Goal: Entertainment & Leisure: Consume media (video, audio)

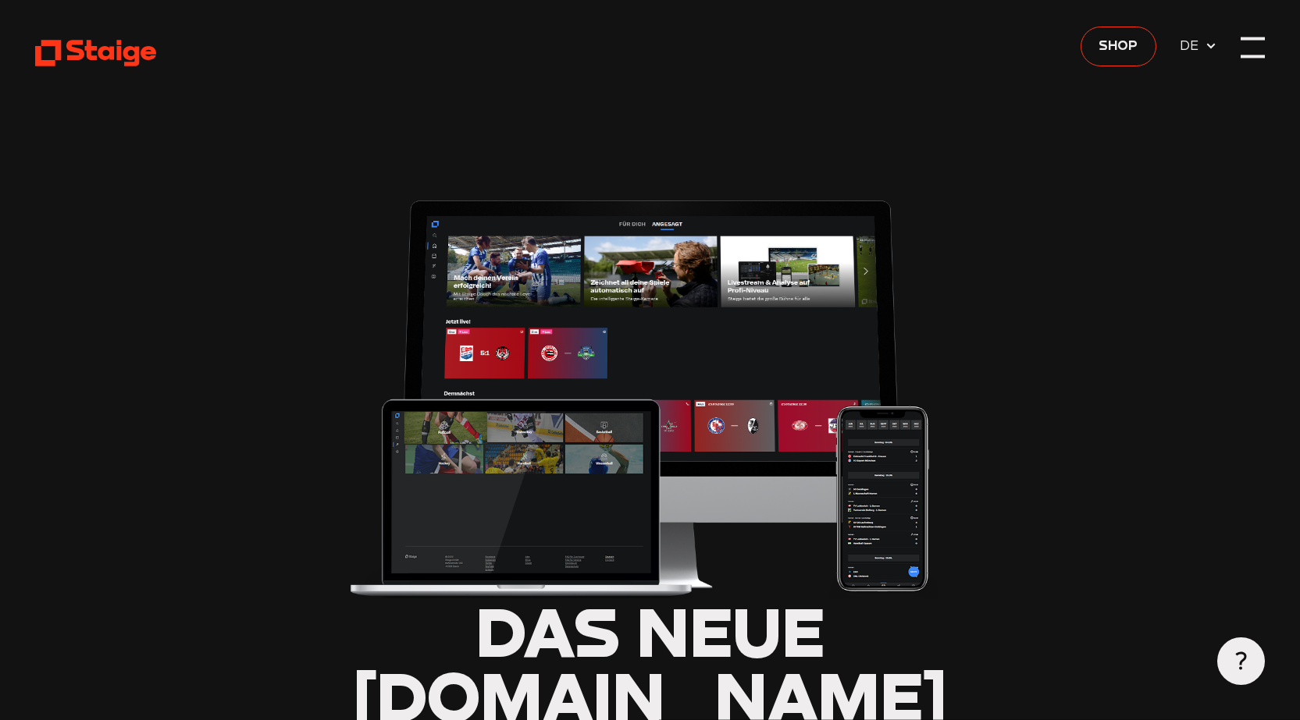
click at [1248, 53] on div at bounding box center [1251, 46] width 23 height 23
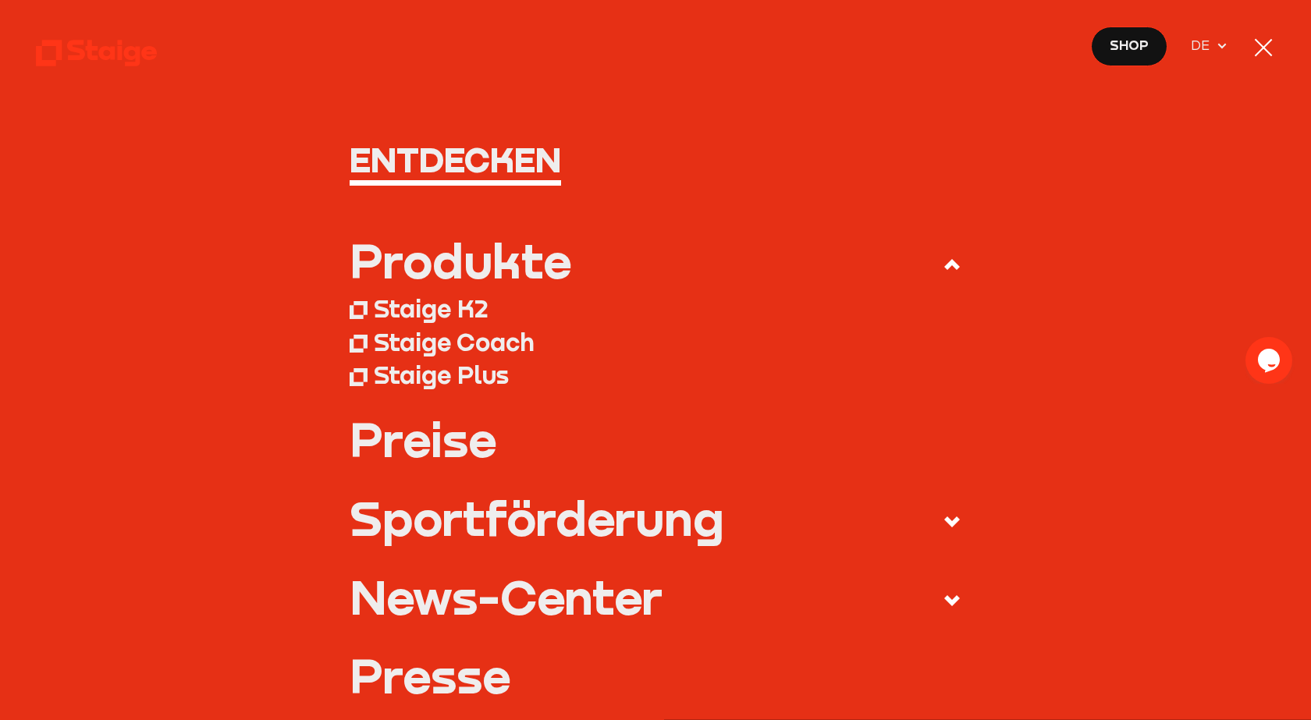
type input "0.8"
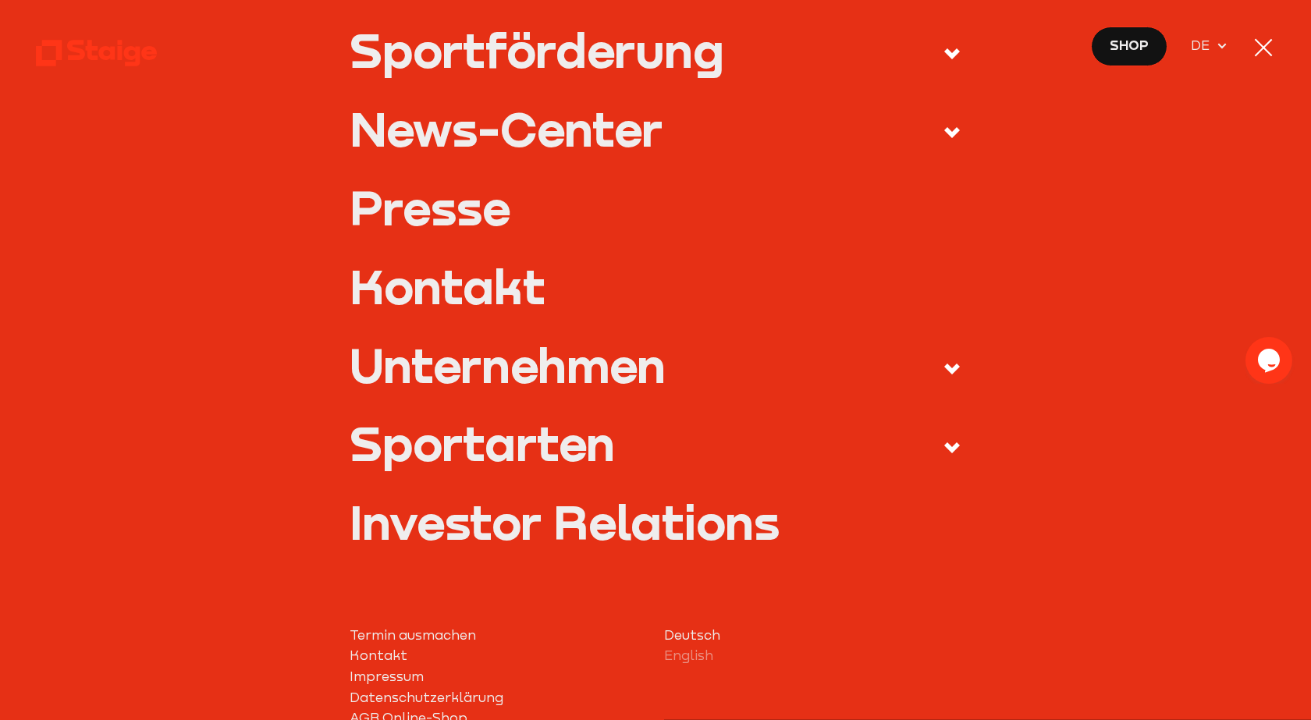
drag, startPoint x: 493, startPoint y: 268, endPoint x: 500, endPoint y: 264, distance: 8.7
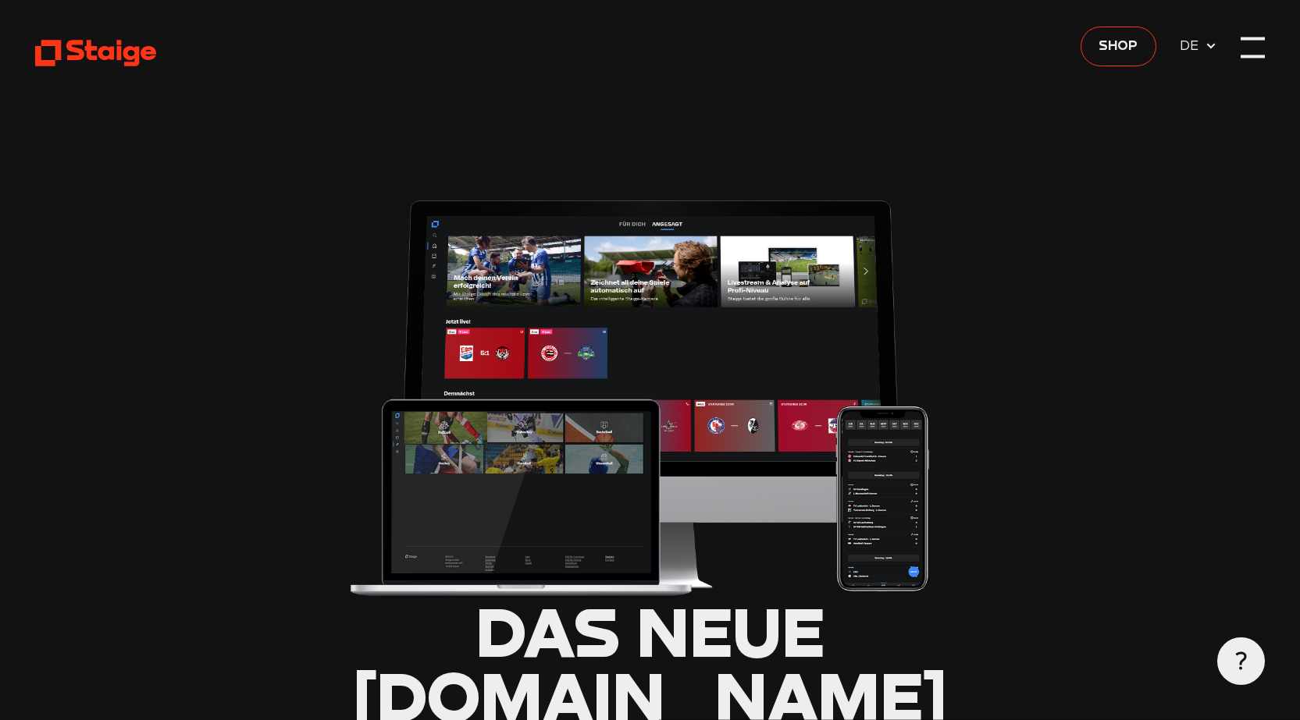
click at [1255, 52] on div at bounding box center [1251, 46] width 23 height 23
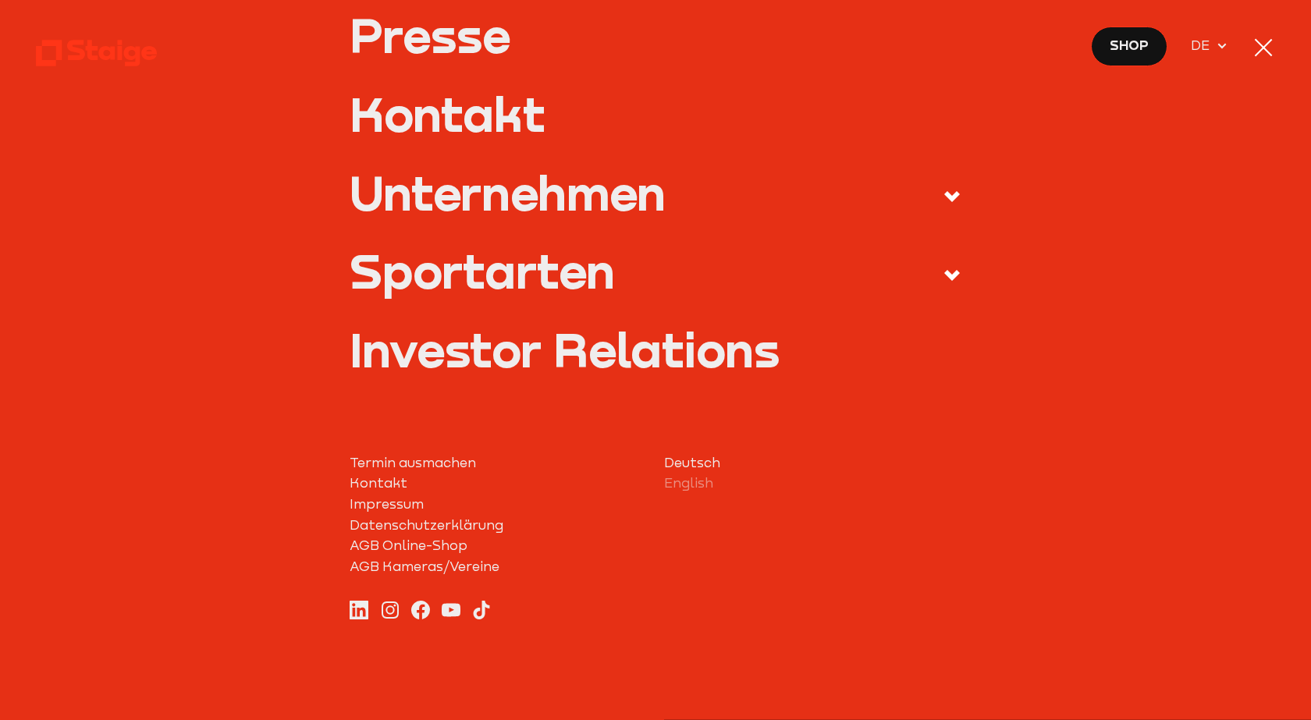
drag, startPoint x: 748, startPoint y: 444, endPoint x: 758, endPoint y: 441, distance: 10.6
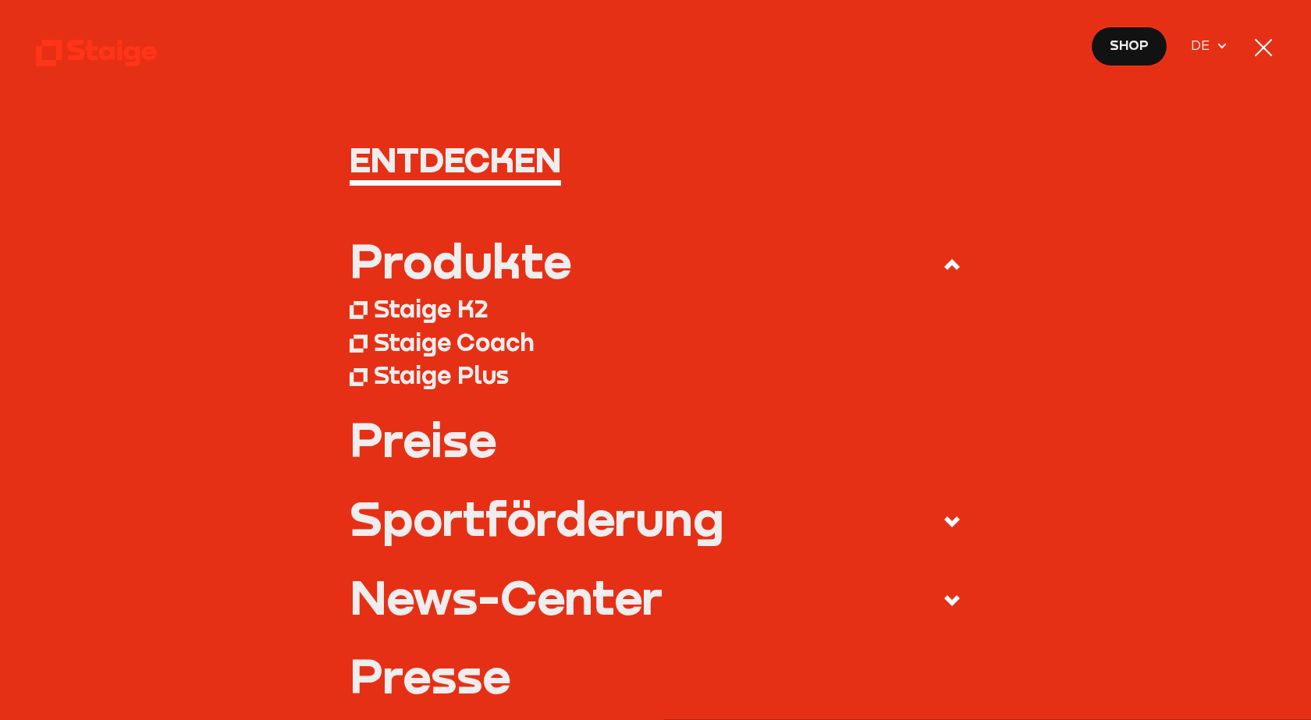
type input "0.8"
